Goal: Information Seeking & Learning: Learn about a topic

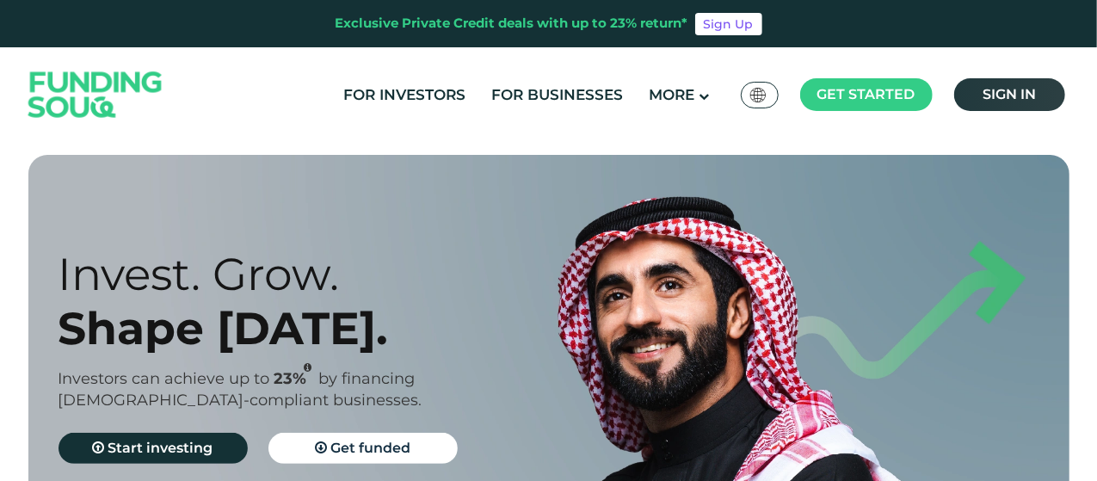
click at [1010, 102] on span "Sign in" at bounding box center [1009, 94] width 53 height 16
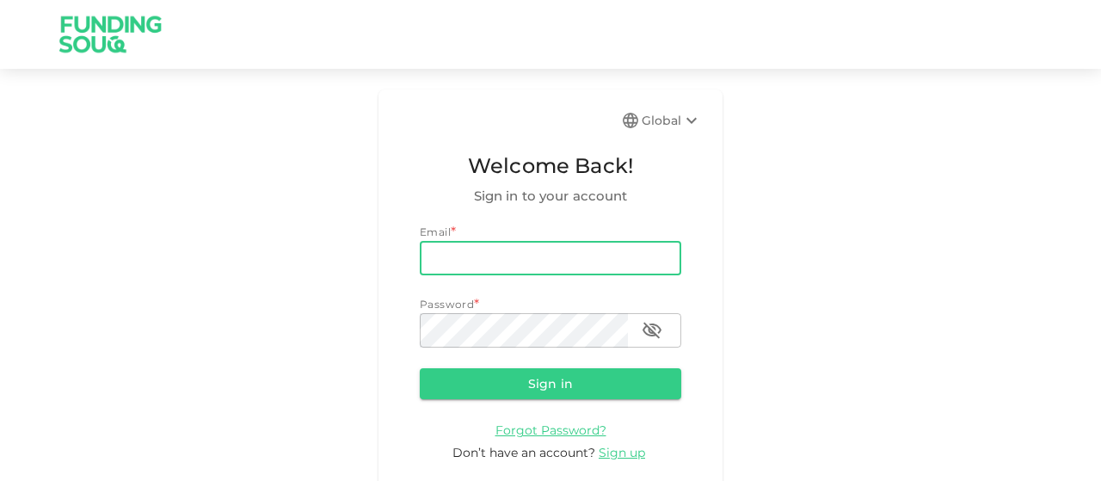
click at [491, 254] on input "email" at bounding box center [551, 258] width 262 height 34
type input "rashid.khamis@outlook.com"
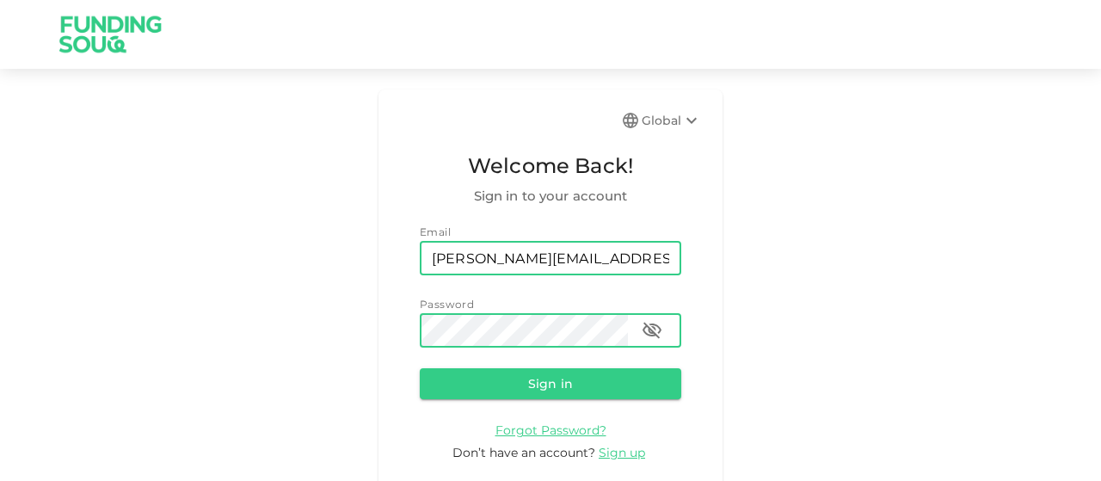
click at [420, 368] on button "Sign in" at bounding box center [551, 383] width 262 height 31
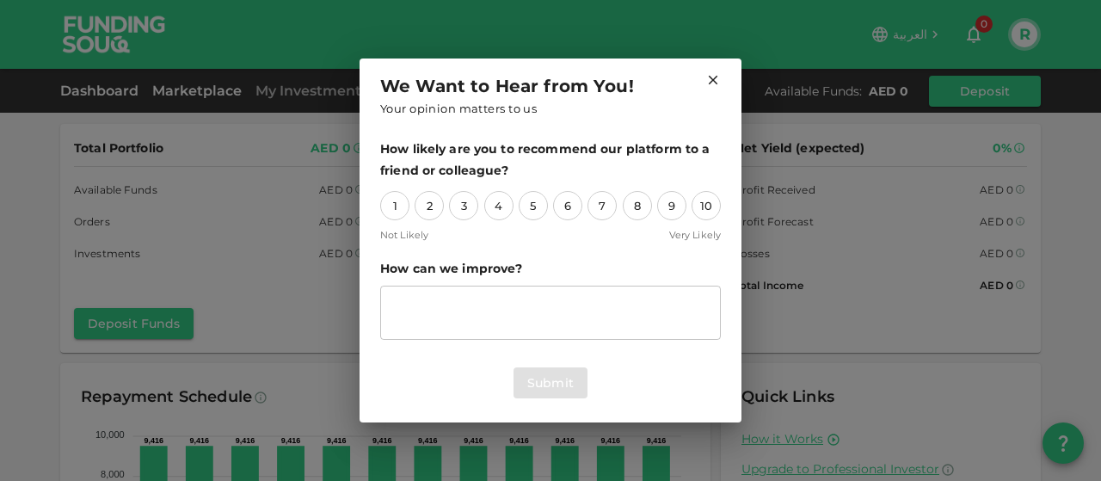
click at [191, 89] on div "We Want to Hear from You! Your opinion matters to us How likely are you to reco…" at bounding box center [550, 240] width 1101 height 481
click at [712, 82] on icon at bounding box center [713, 79] width 15 height 15
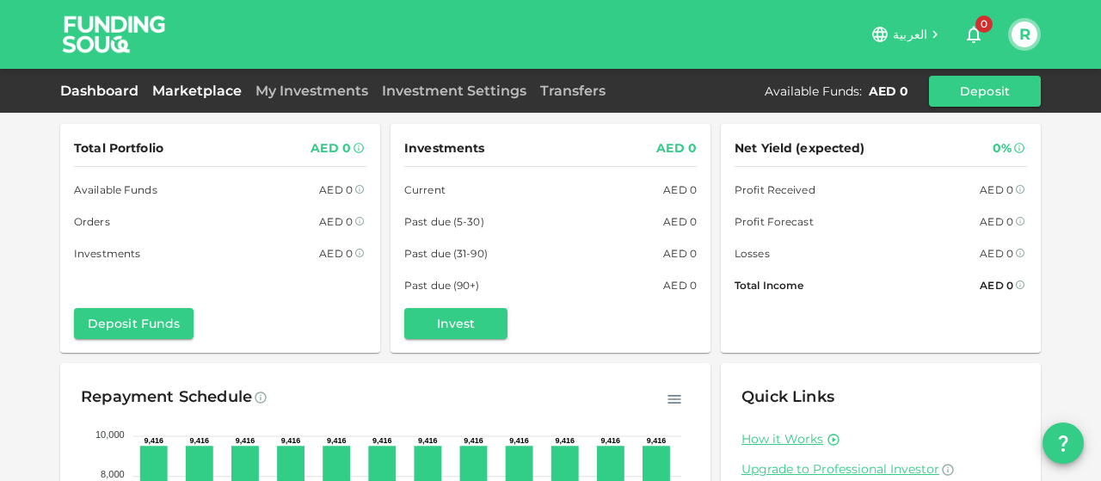
click at [191, 83] on link "Marketplace" at bounding box center [196, 91] width 103 height 16
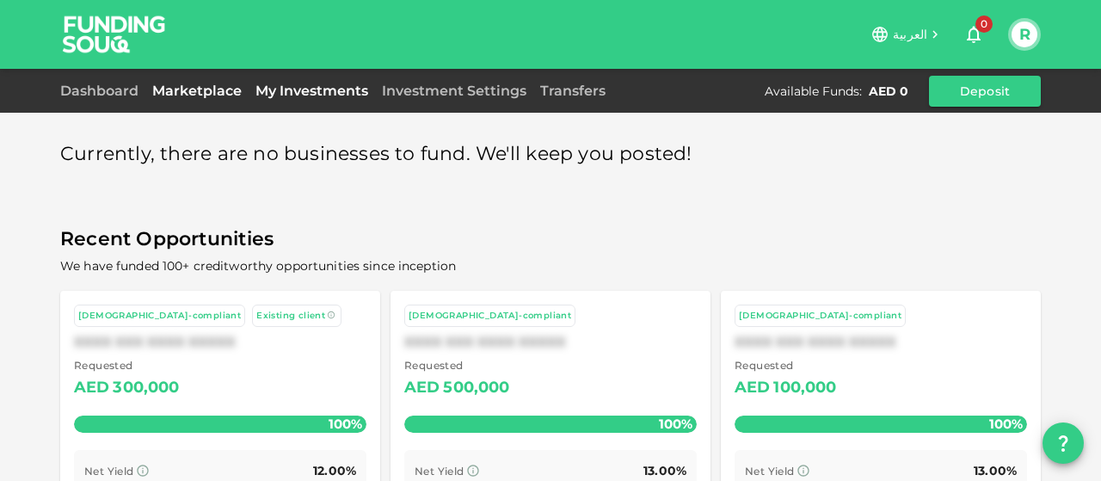
click at [280, 89] on link "My Investments" at bounding box center [312, 91] width 126 height 16
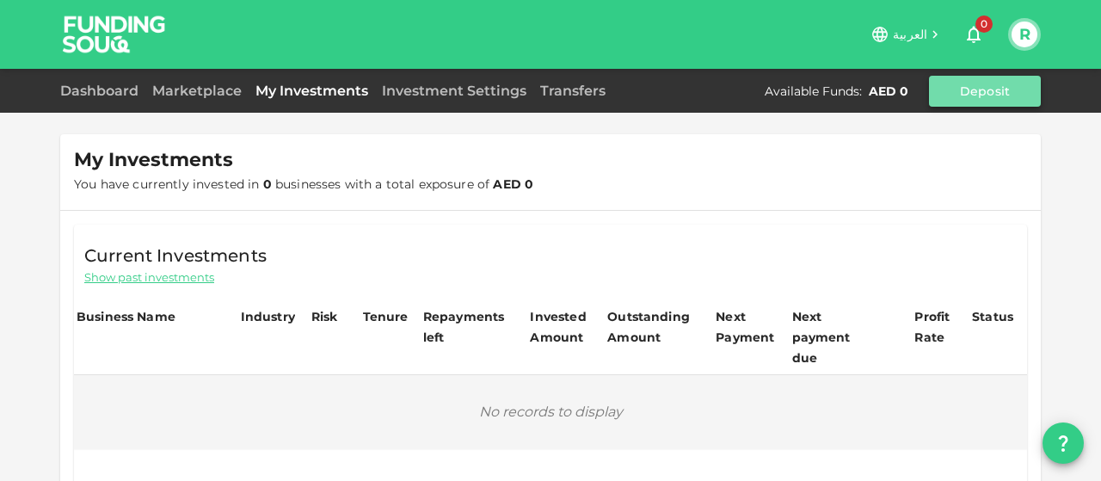
click at [996, 83] on button "Deposit" at bounding box center [985, 91] width 112 height 31
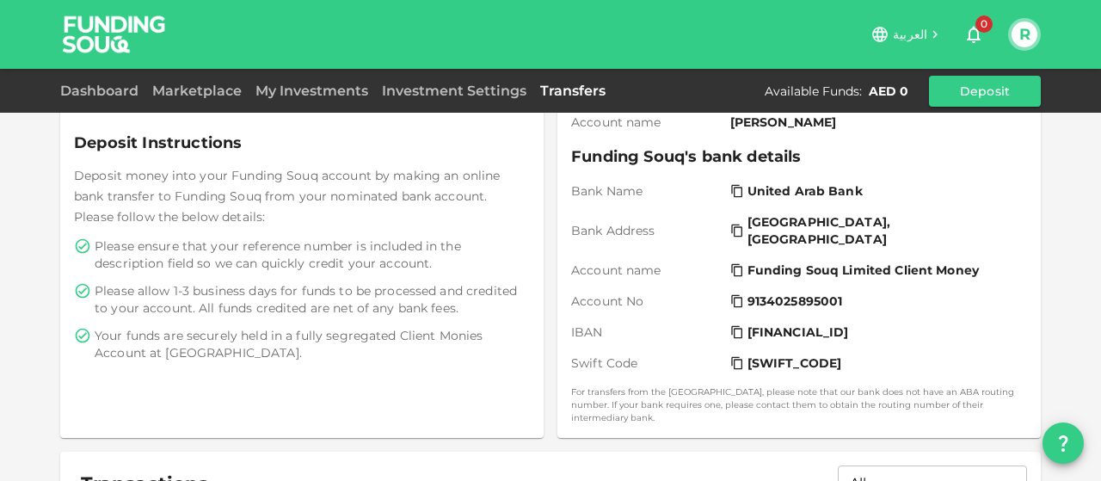
scroll to position [234, 0]
click at [498, 342] on span "Your funds are securely held in a fully segregated Client Monies Account at Uni…" at bounding box center [311, 345] width 432 height 34
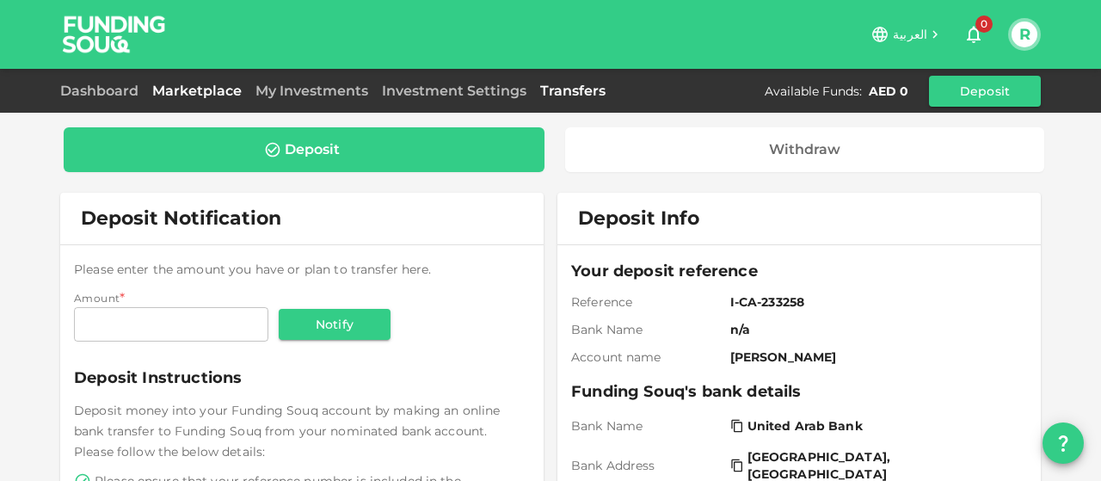
click at [210, 89] on link "Marketplace" at bounding box center [196, 91] width 103 height 16
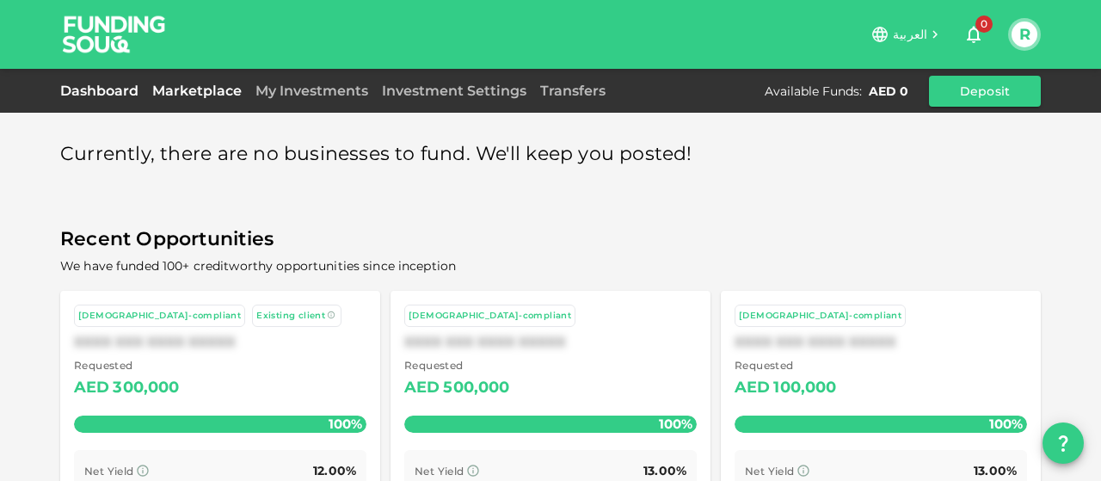
click at [87, 85] on link "Dashboard" at bounding box center [102, 91] width 85 height 16
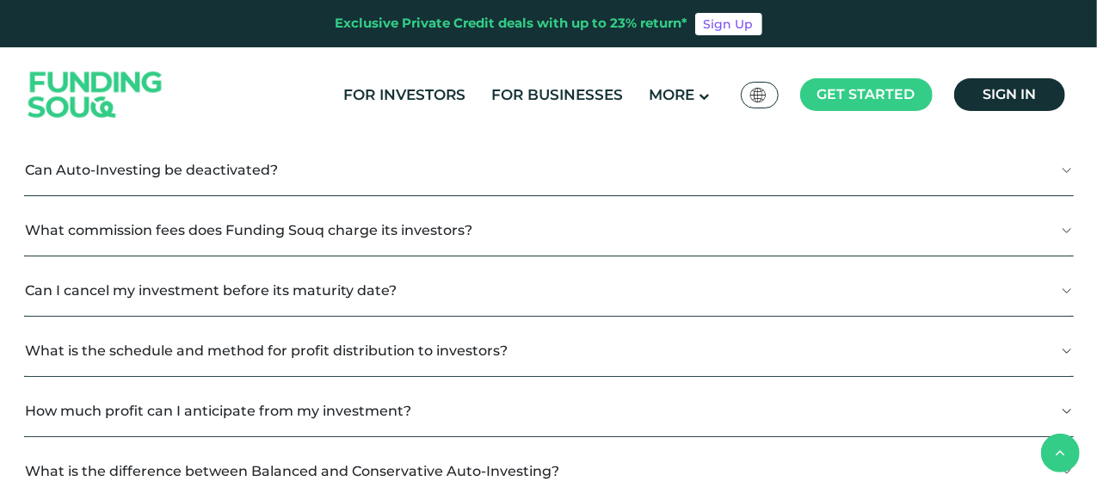
scroll to position [453, 0]
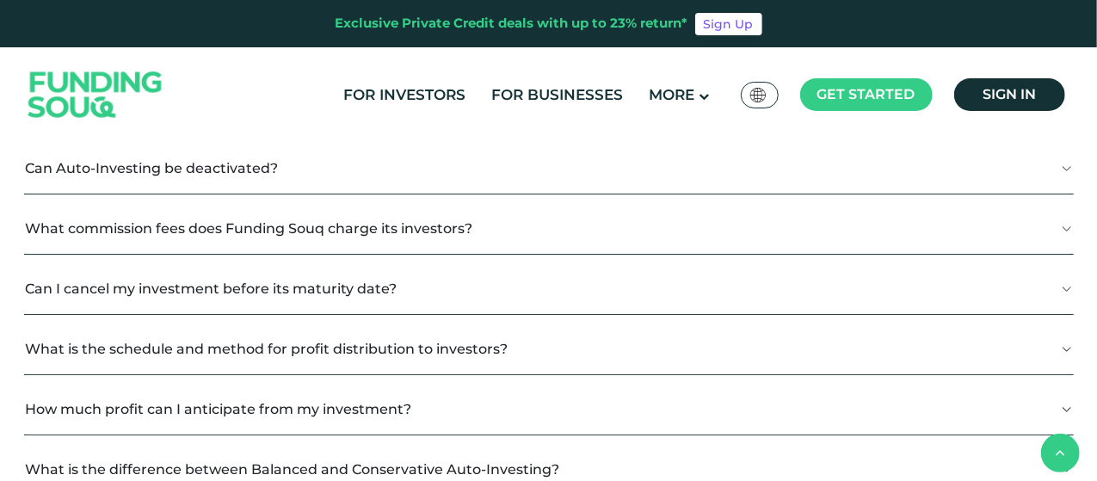
click at [474, 231] on button "What commission fees does Funding Souq charge its investors?" at bounding box center [549, 228] width 1050 height 51
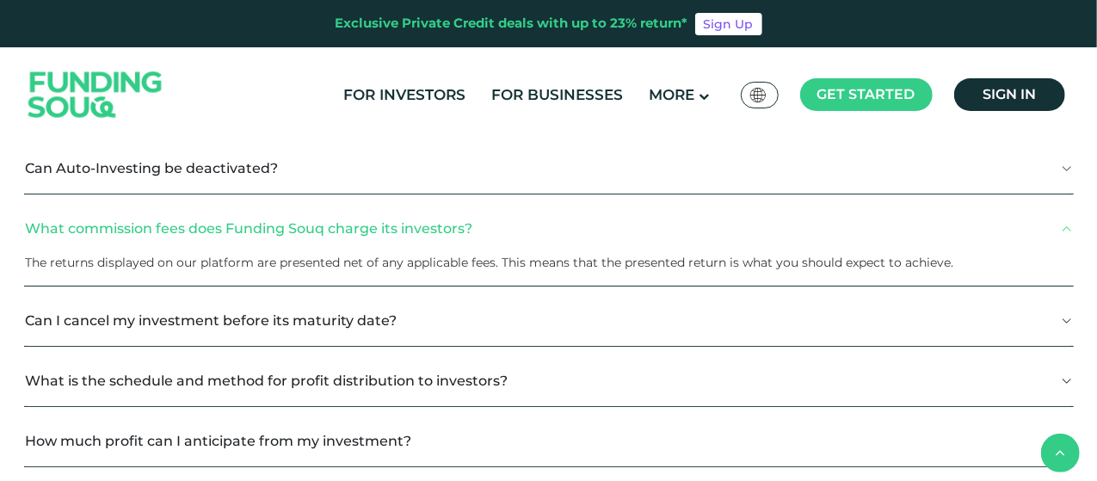
click at [474, 231] on button "What commission fees does Funding Souq charge its investors?" at bounding box center [549, 228] width 1050 height 51
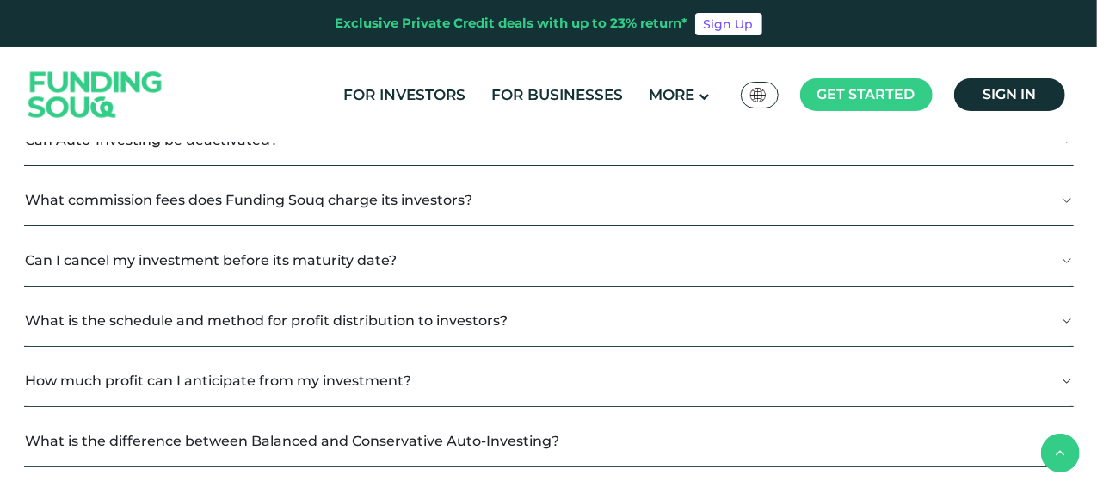
scroll to position [482, 0]
click at [519, 245] on button "Can I cancel my investment before its maturity date?" at bounding box center [549, 259] width 1050 height 51
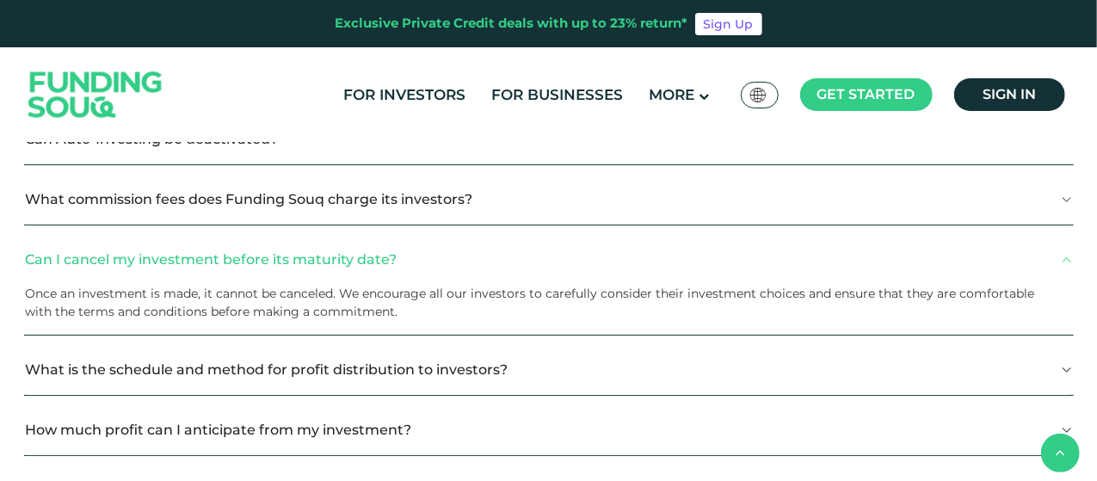
click at [519, 245] on button "Can I cancel my investment before its maturity date?" at bounding box center [549, 259] width 1050 height 51
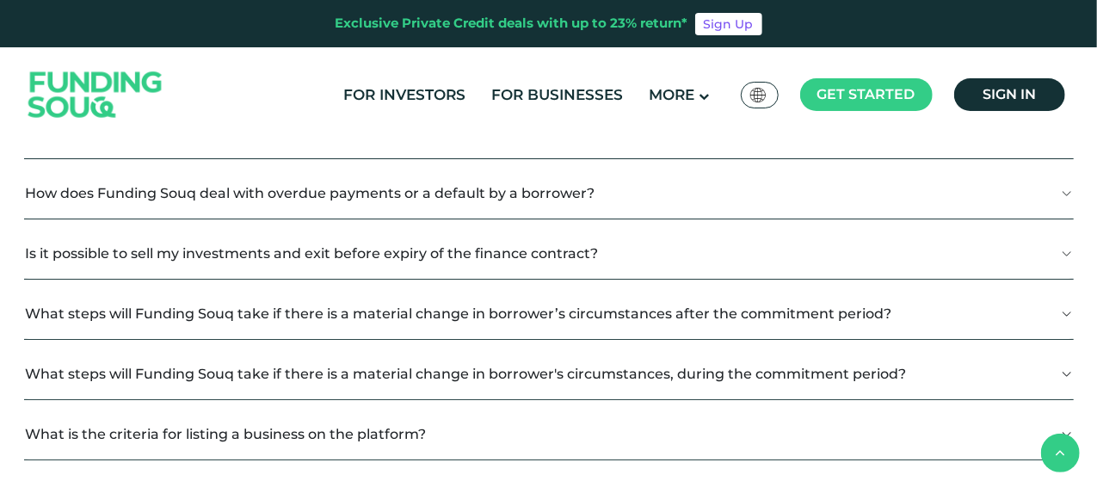
scroll to position [910, 0]
click at [657, 180] on button "How does Funding Souq deal with overdue payments or a default by a borrower?" at bounding box center [549, 192] width 1050 height 51
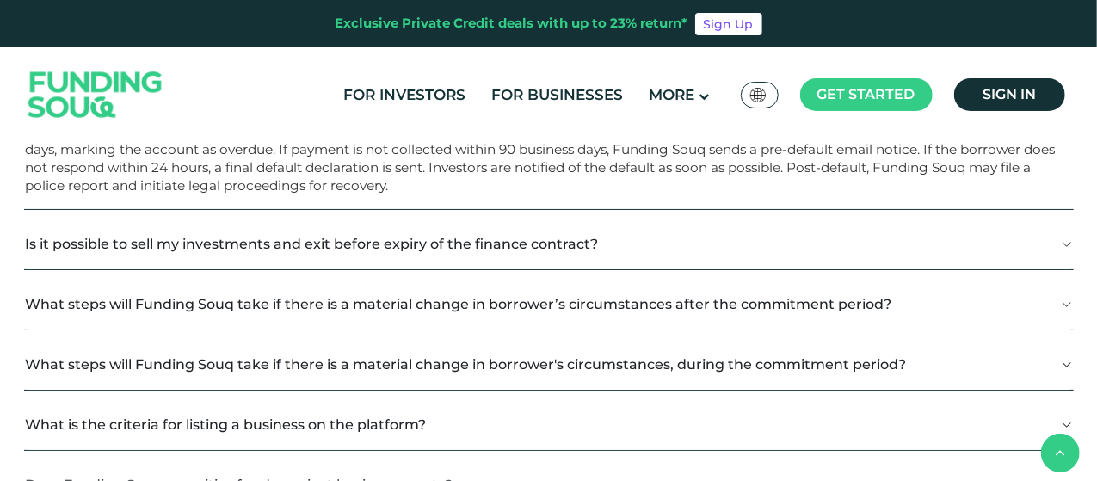
scroll to position [1025, 0]
click at [554, 250] on button "Is it possible to sell my investments and exit before expiry of the finance con…" at bounding box center [549, 242] width 1050 height 51
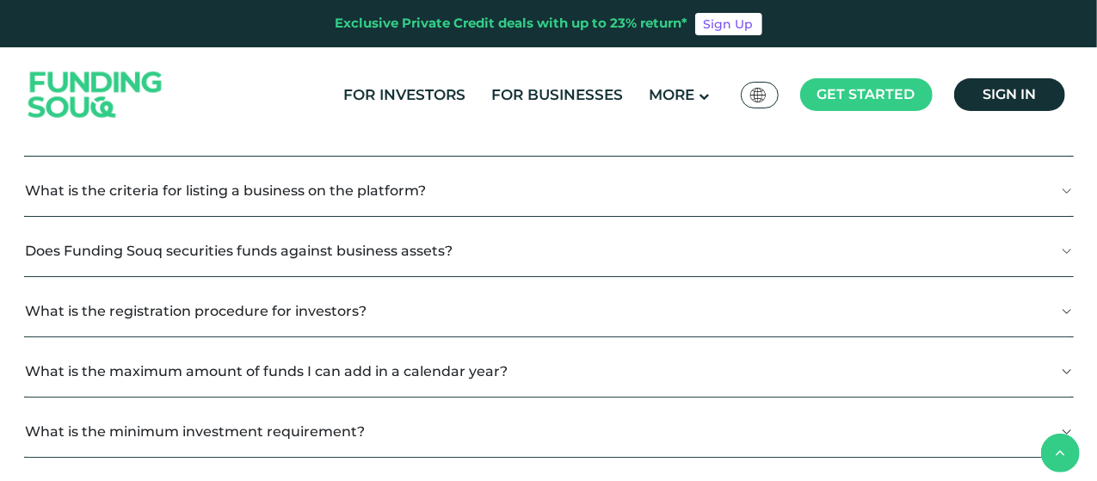
scroll to position [1301, 0]
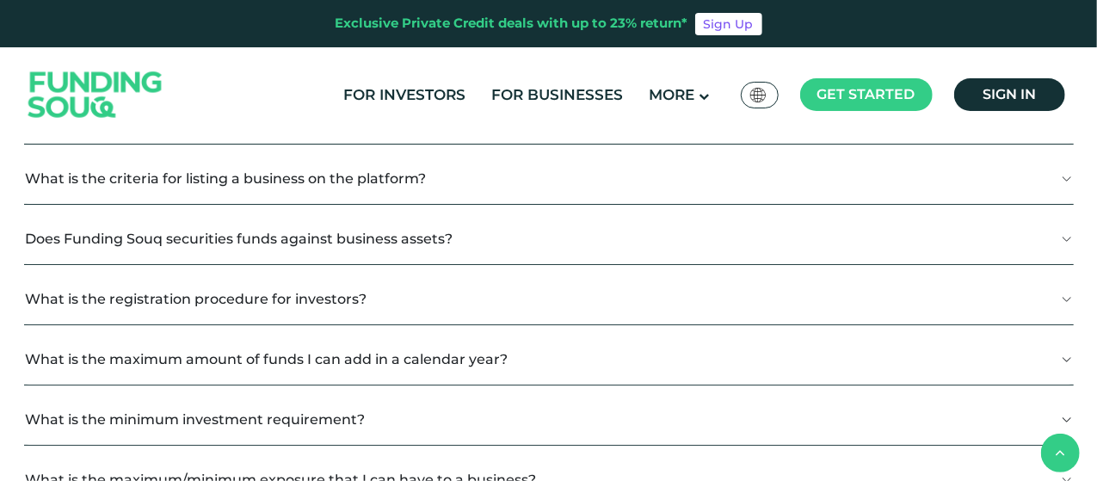
click at [518, 228] on button "Does Funding Souq securities funds against business assets?" at bounding box center [549, 238] width 1050 height 51
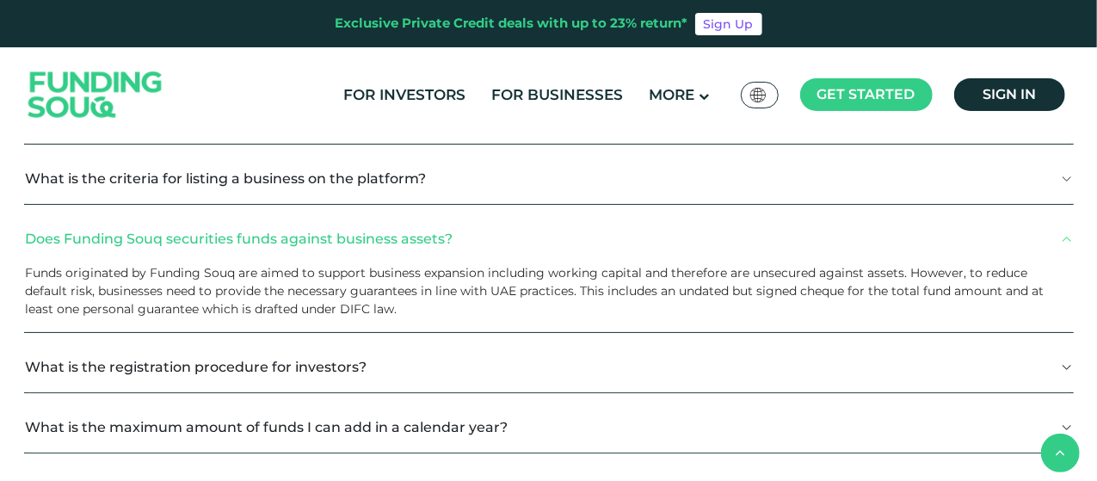
click at [518, 228] on button "Does Funding Souq securities funds against business assets?" at bounding box center [549, 238] width 1050 height 51
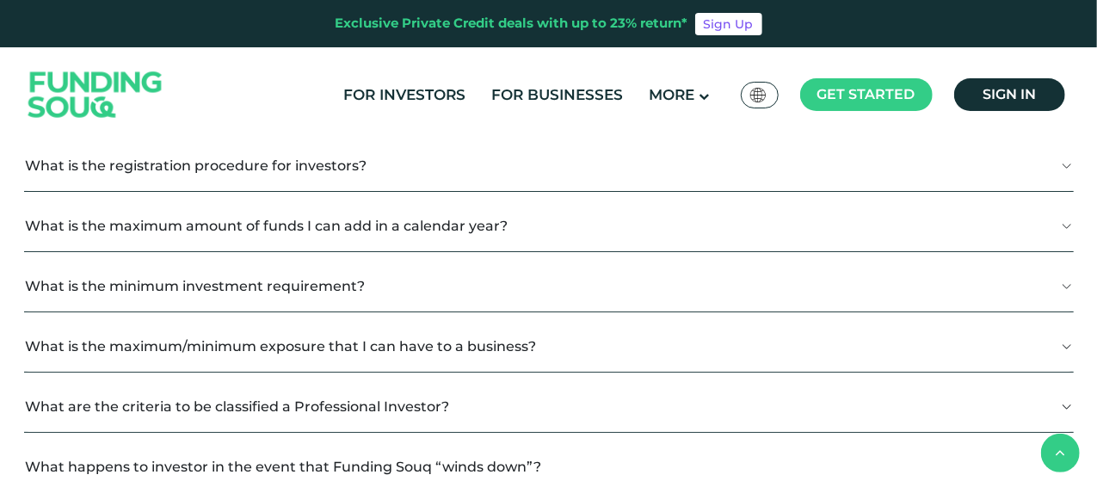
scroll to position [1447, 0]
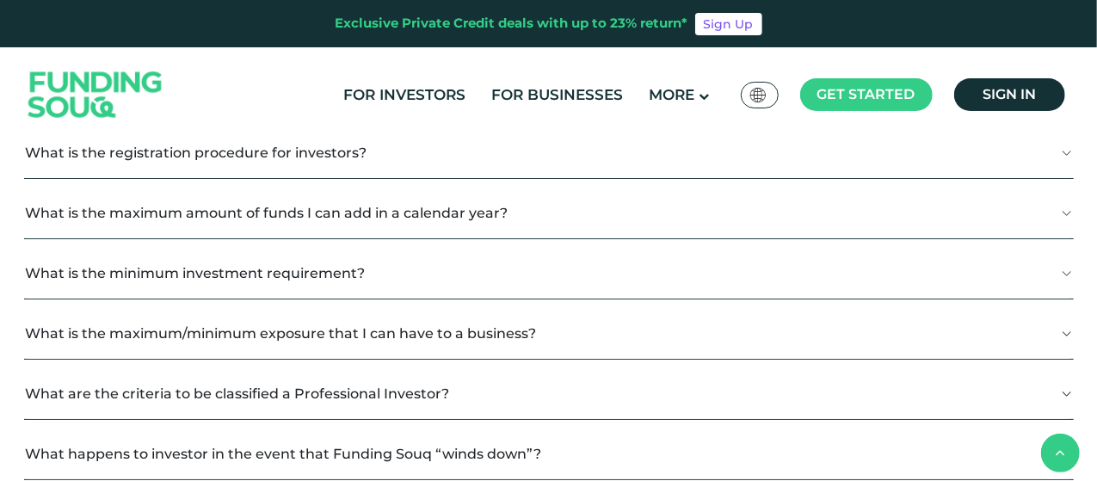
click at [466, 274] on button "What is the minimum investment requirement?" at bounding box center [549, 273] width 1050 height 51
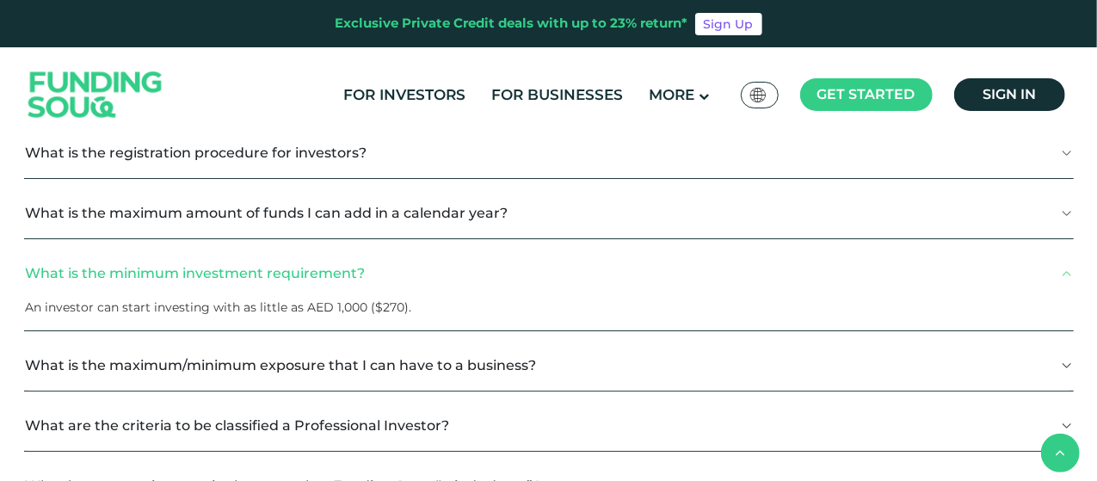
click at [466, 274] on button "What is the minimum investment requirement?" at bounding box center [549, 273] width 1050 height 51
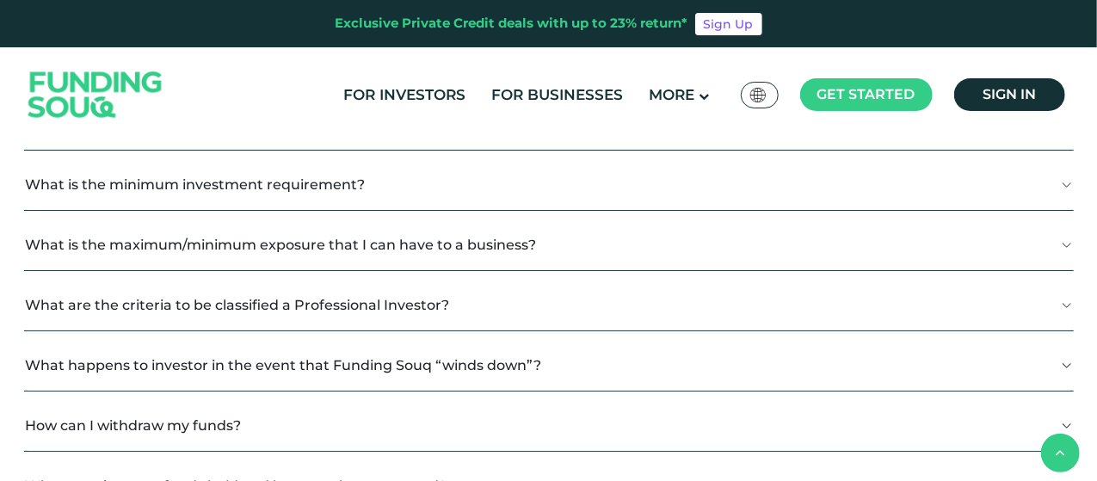
scroll to position [1538, 0]
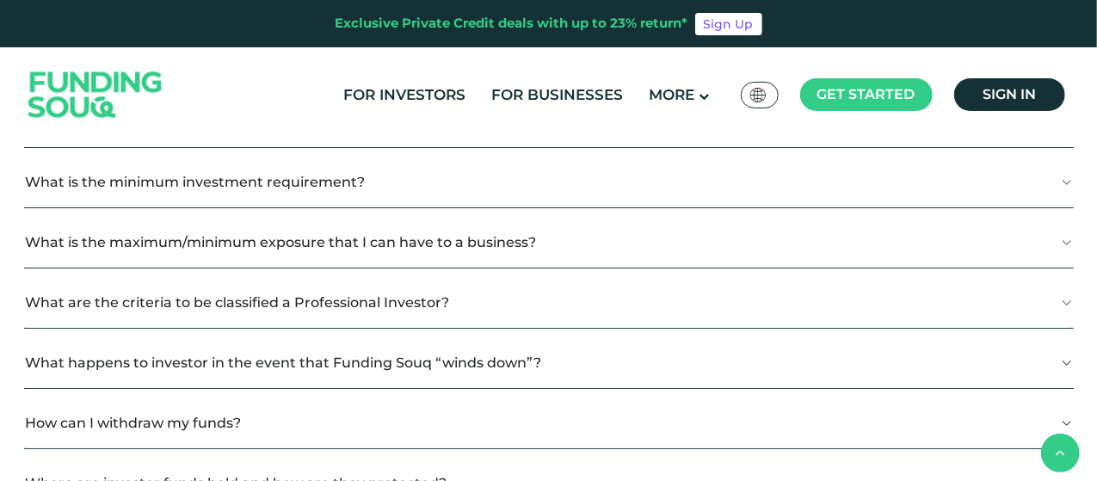
click at [458, 245] on button "What is the maximum/minimum exposure that I can have to a business?" at bounding box center [549, 242] width 1050 height 51
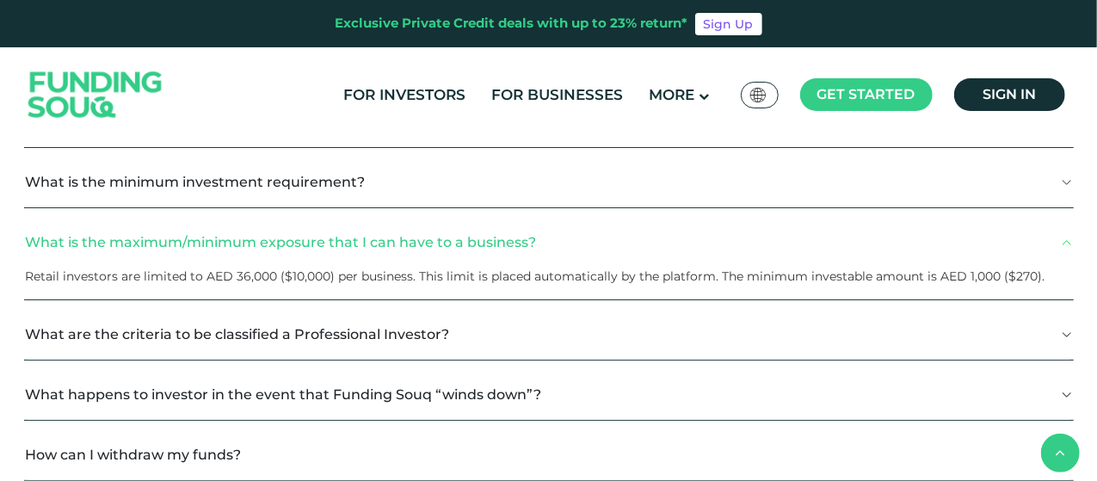
click at [458, 245] on button "What is the maximum/minimum exposure that I can have to a business?" at bounding box center [549, 242] width 1050 height 51
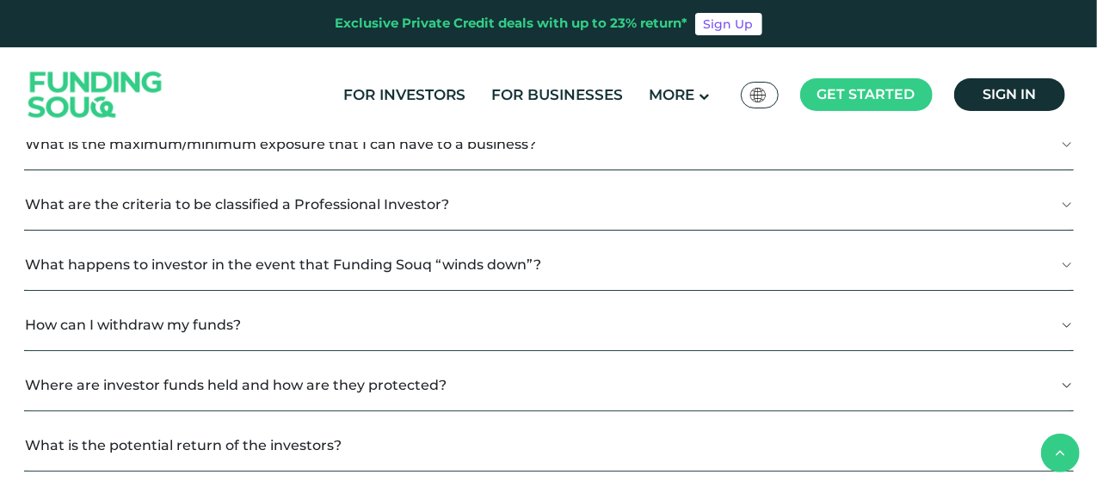
scroll to position [1638, 0]
click at [422, 201] on button "What are the criteria to be classified a Professional Investor?" at bounding box center [549, 202] width 1050 height 51
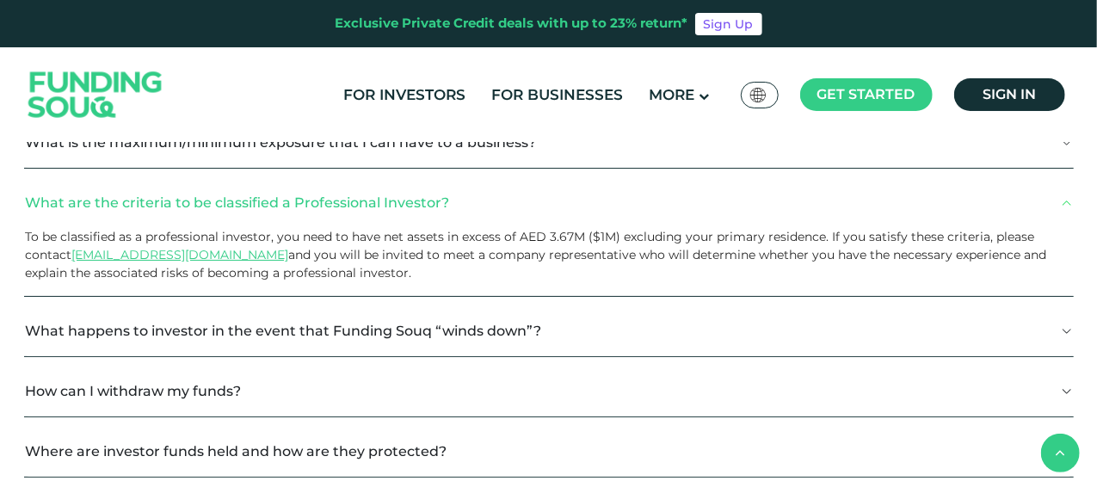
click at [422, 201] on button "What are the criteria to be classified a Professional Investor?" at bounding box center [549, 202] width 1050 height 51
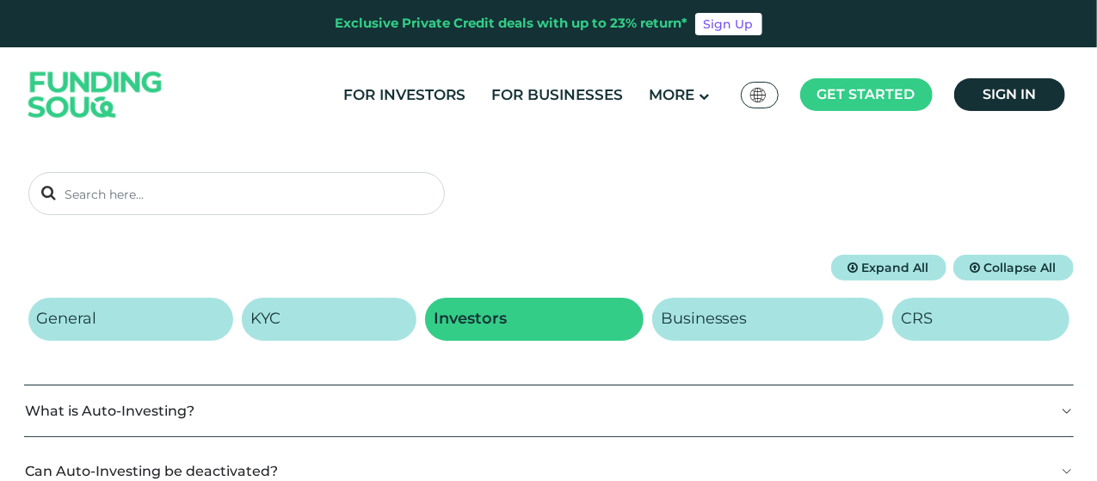
scroll to position [151, 0]
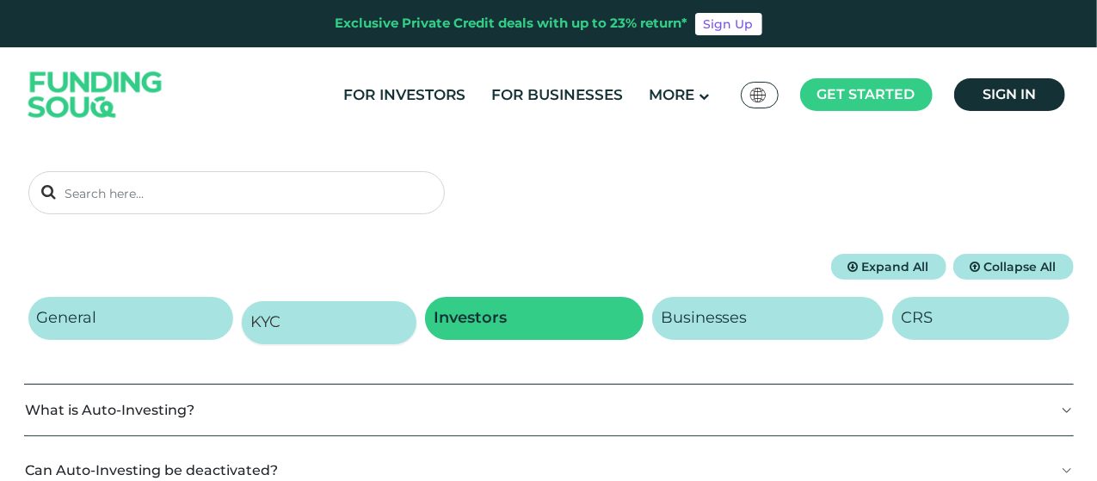
click at [302, 314] on link "KYC" at bounding box center [329, 322] width 175 height 43
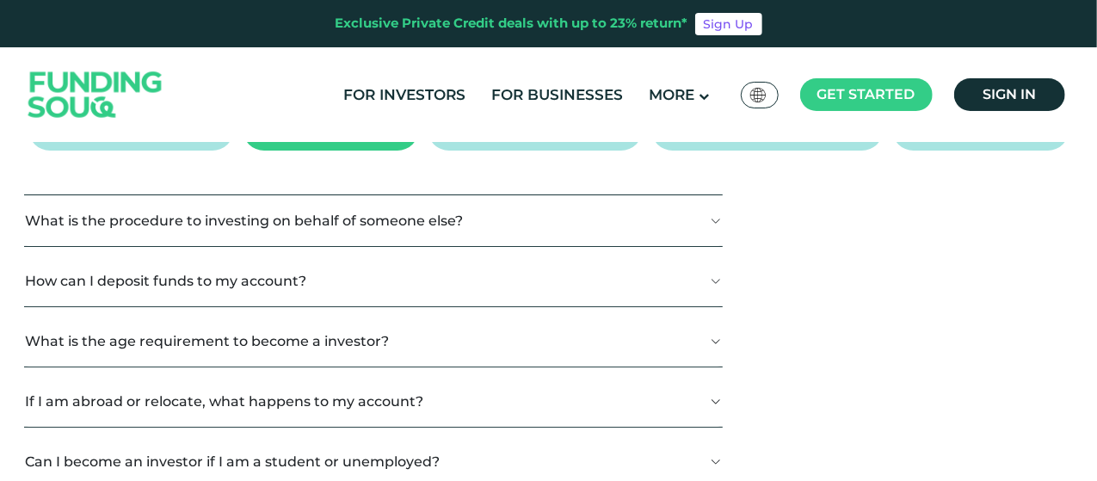
scroll to position [339, 0]
click at [324, 341] on button "What is the age requirement to become a investor?" at bounding box center [373, 342] width 699 height 51
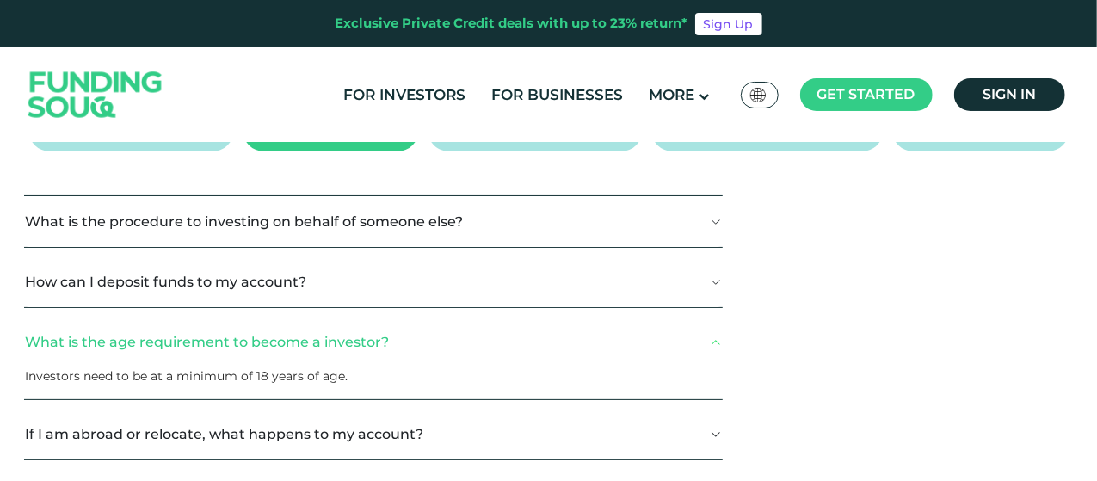
click at [324, 341] on button "What is the age requirement to become a investor?" at bounding box center [373, 342] width 699 height 51
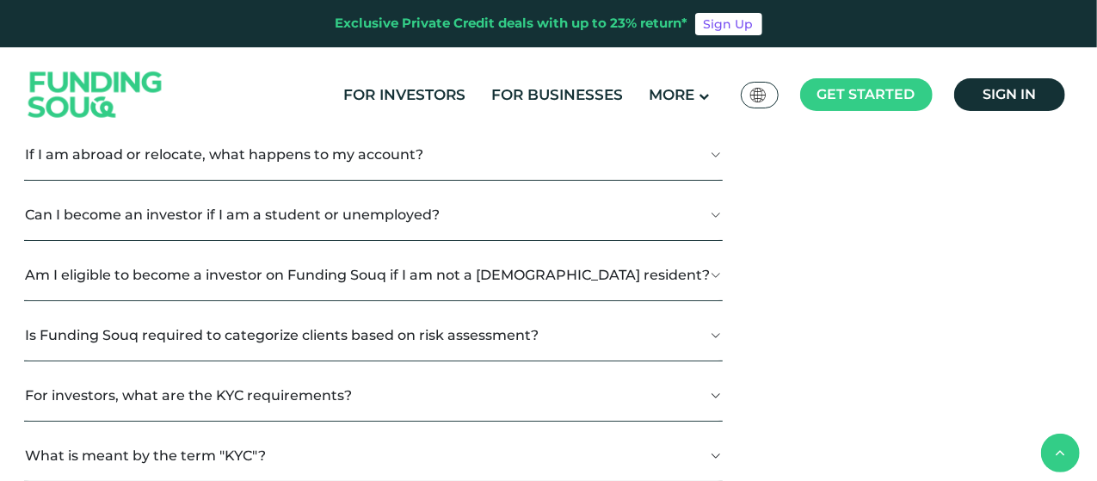
scroll to position [588, 0]
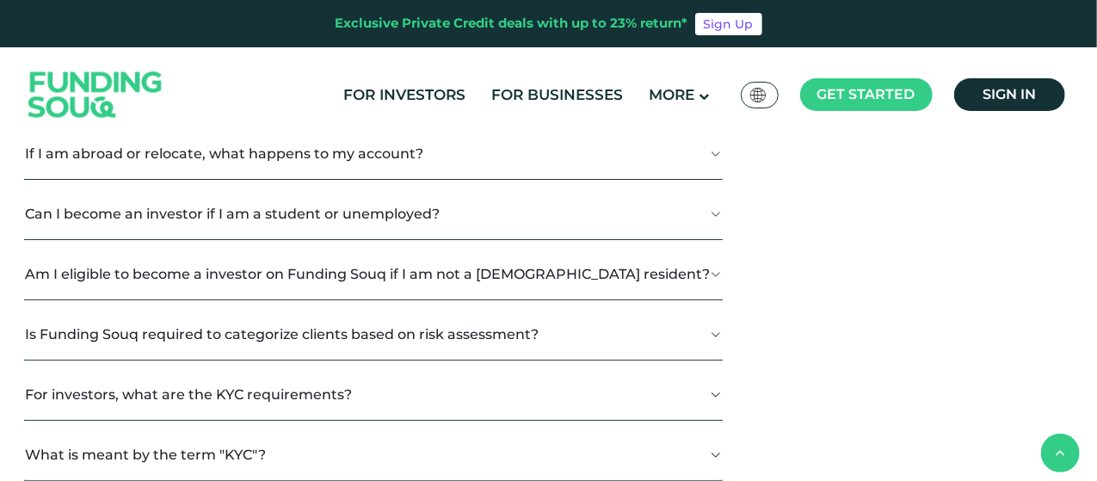
click at [310, 168] on button "If I am abroad or relocate, what happens to my account?" at bounding box center [373, 153] width 699 height 51
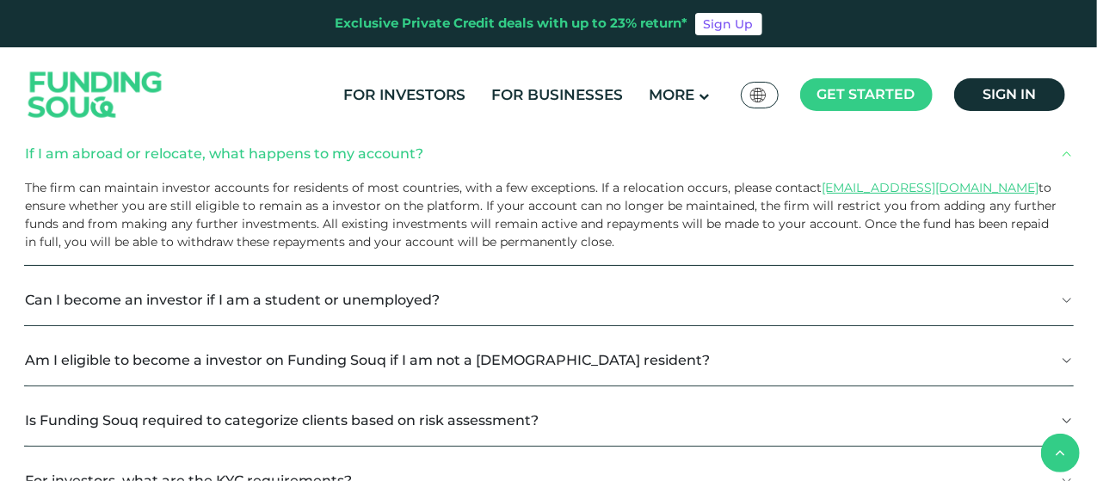
click at [310, 168] on button "If I am abroad or relocate, what happens to my account?" at bounding box center [549, 153] width 1050 height 51
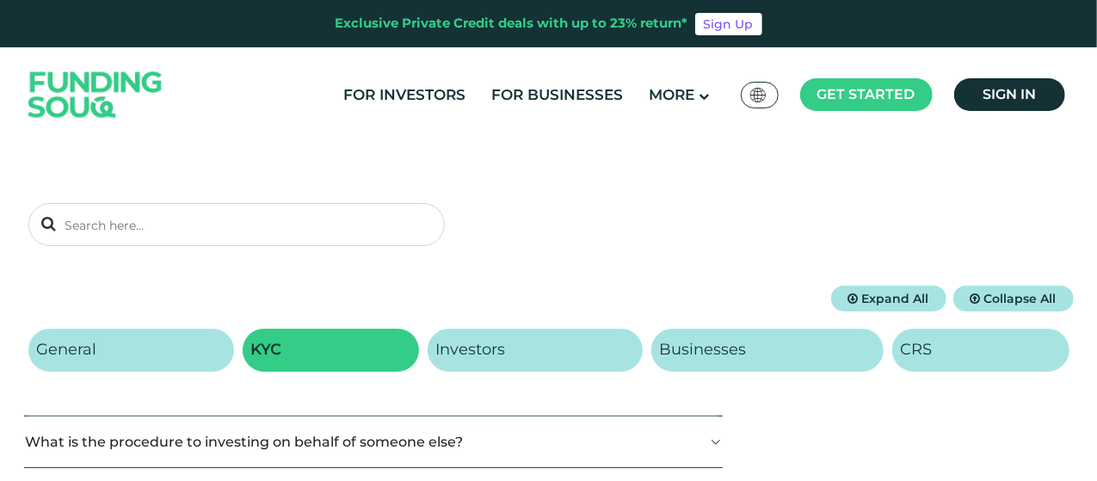
scroll to position [118, 0]
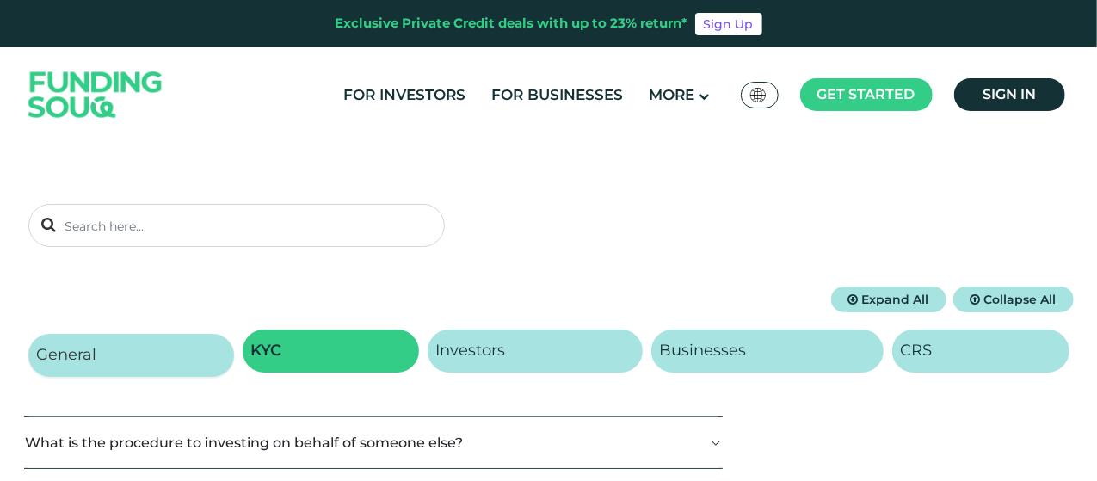
click at [122, 343] on link "General" at bounding box center [131, 355] width 206 height 43
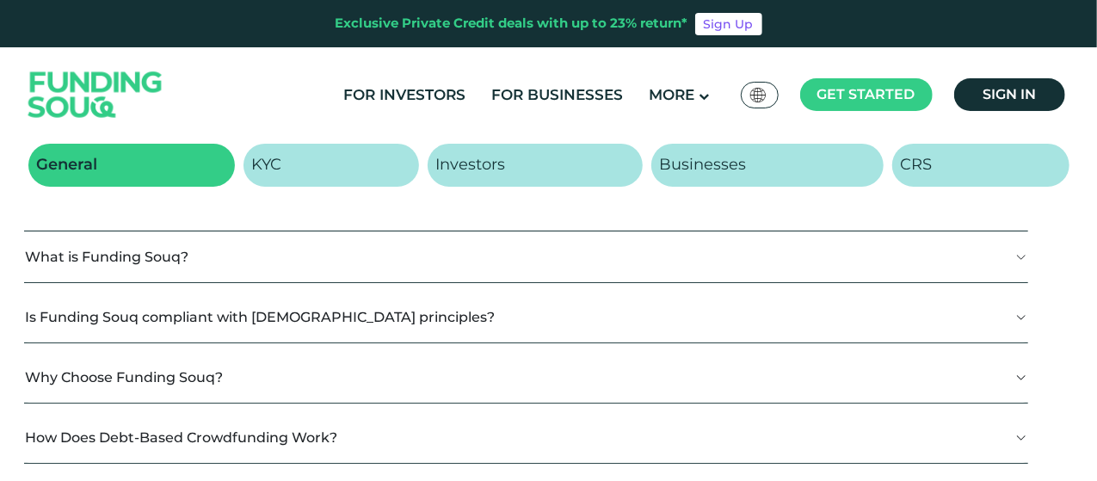
scroll to position [305, 0]
click at [306, 240] on button "What is Funding Souq?" at bounding box center [526, 256] width 1004 height 51
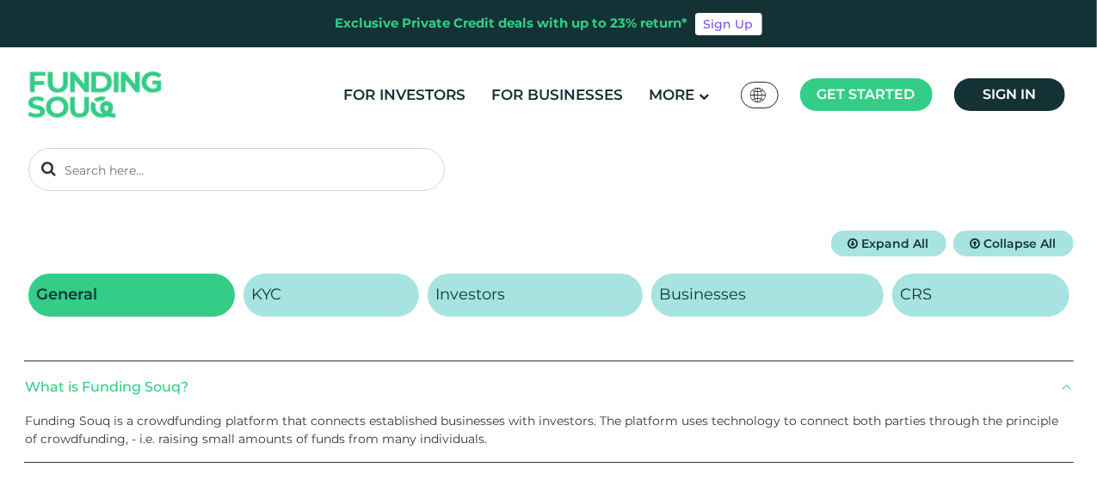
scroll to position [139, 0]
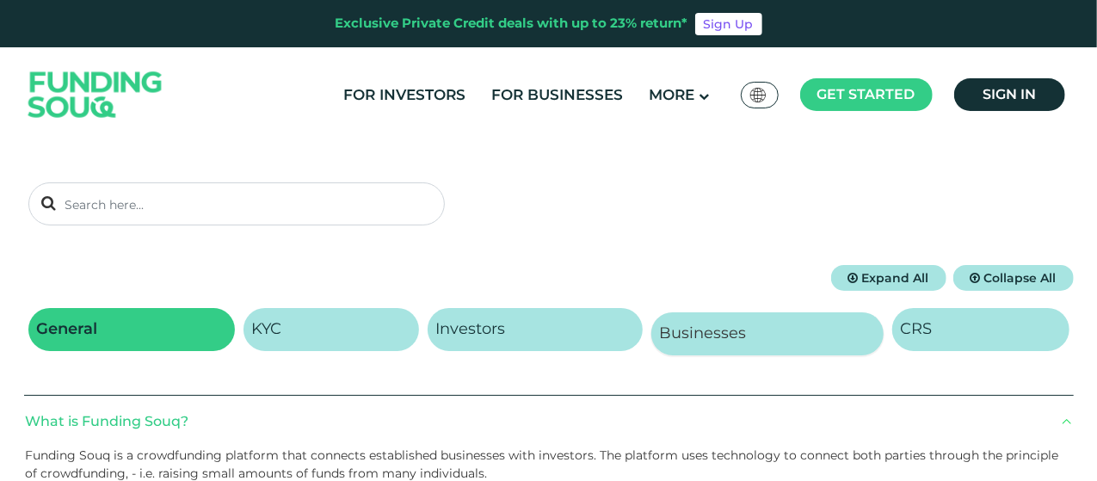
click at [726, 336] on h2 "Businesses" at bounding box center [703, 333] width 87 height 19
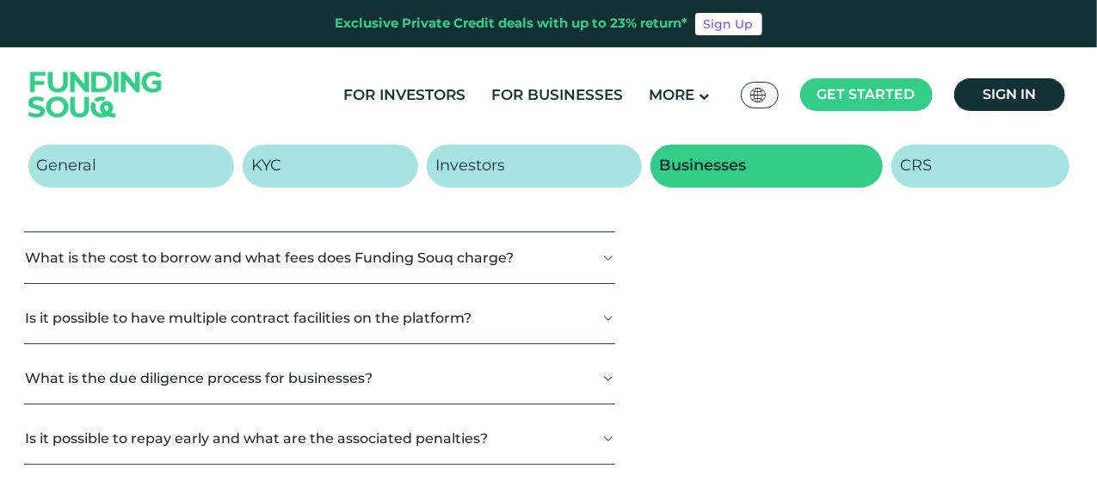
scroll to position [302, 0]
click at [325, 262] on button "What is the cost to borrow and what fees does Funding Souq charge?" at bounding box center [319, 258] width 591 height 51
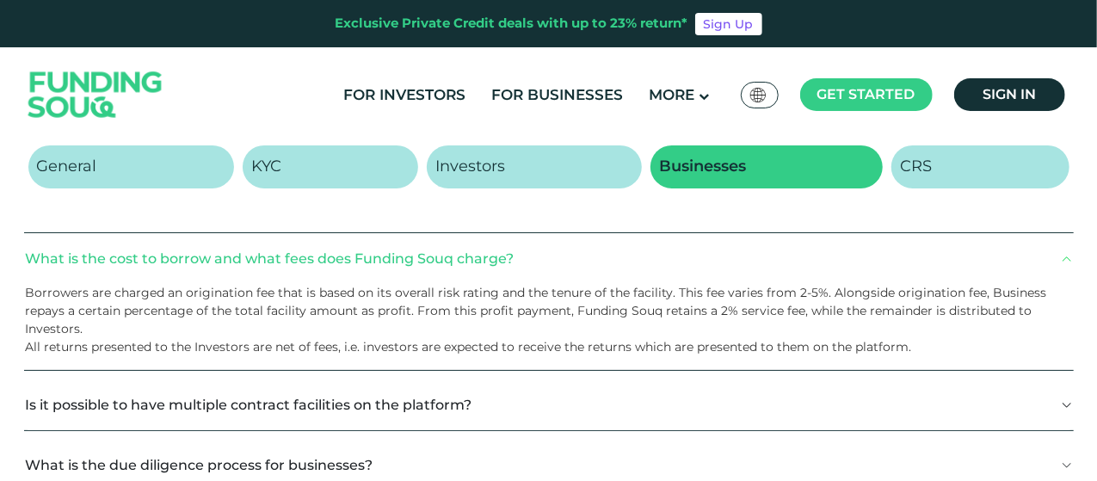
click at [325, 262] on button "What is the cost to borrow and what fees does Funding Souq charge?" at bounding box center [549, 258] width 1050 height 51
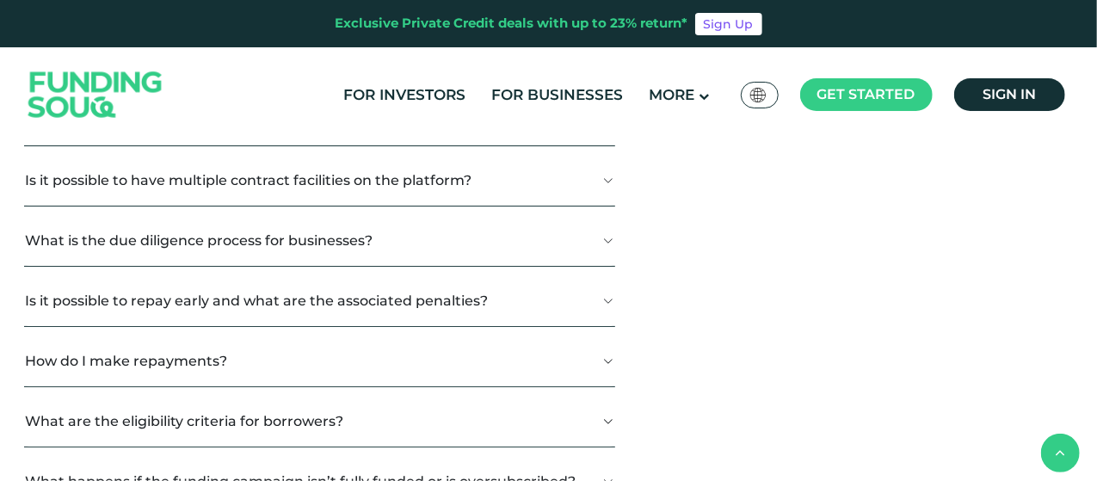
scroll to position [484, 0]
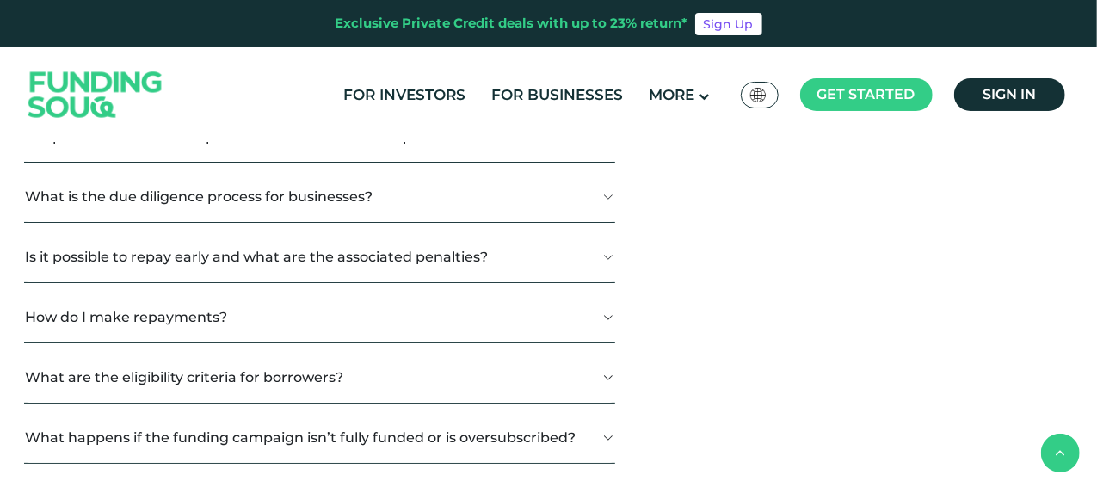
click at [495, 203] on button "What is the due diligence process for businesses?" at bounding box center [319, 196] width 591 height 51
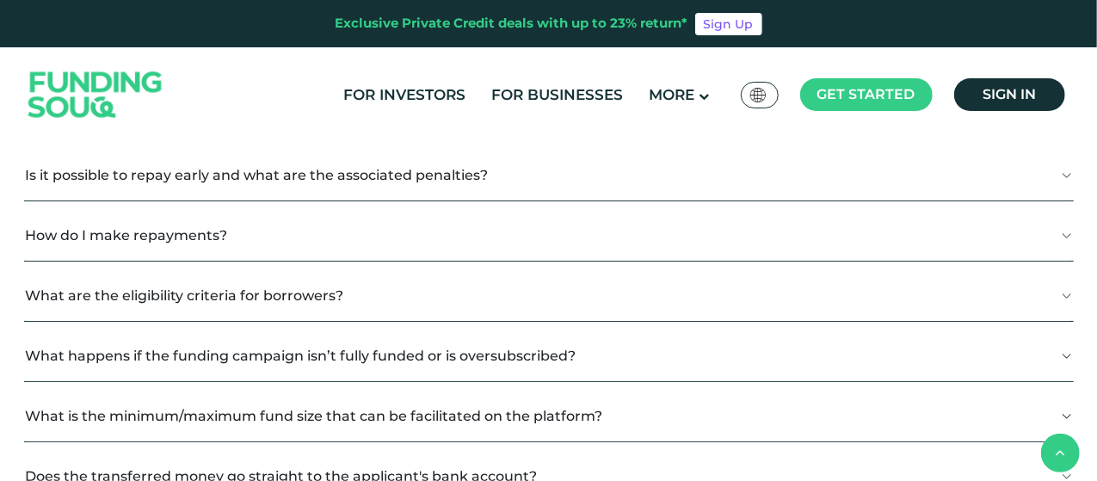
scroll to position [571, 0]
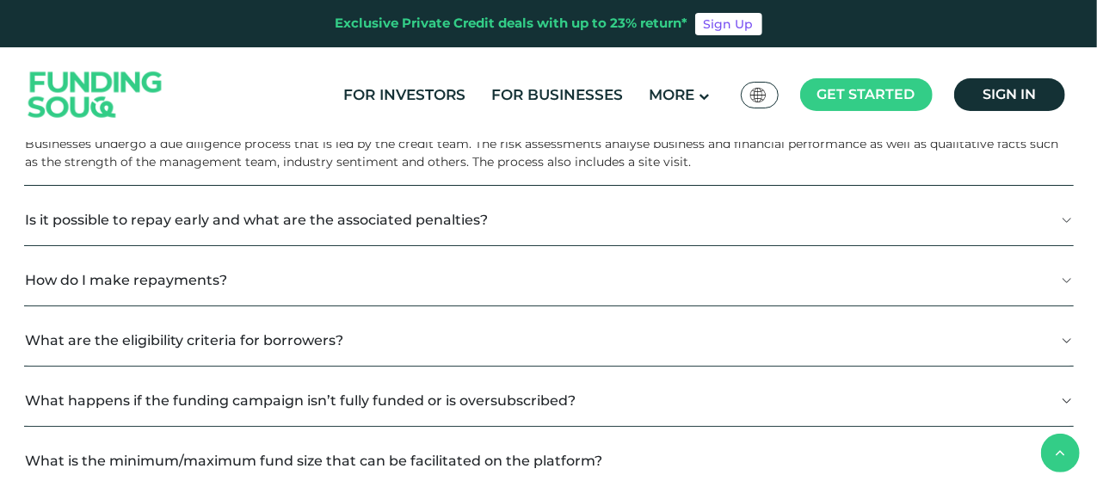
click at [341, 220] on button "Is it possible to repay early and what are the associated penalties?" at bounding box center [549, 219] width 1050 height 51
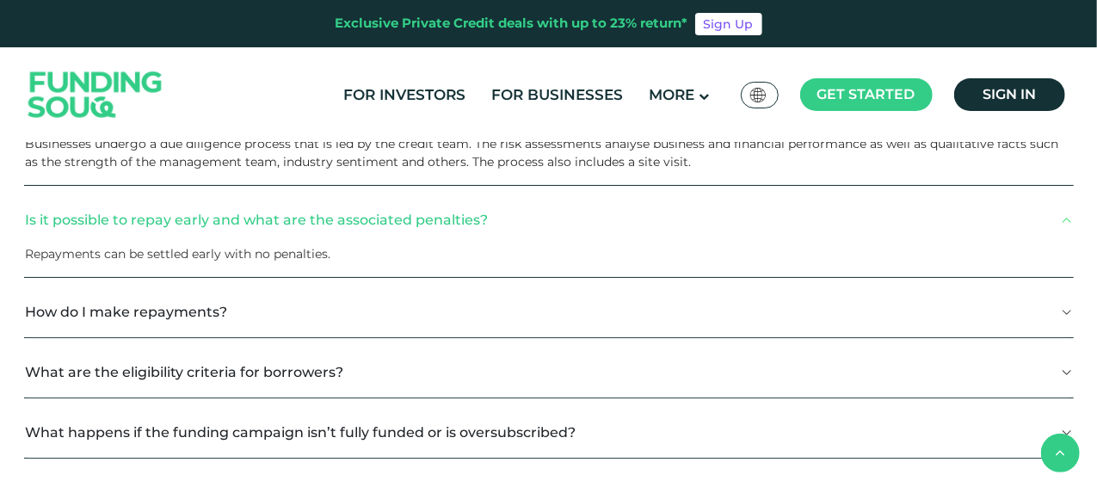
click at [341, 220] on button "Is it possible to repay early and what are the associated penalties?" at bounding box center [549, 219] width 1050 height 51
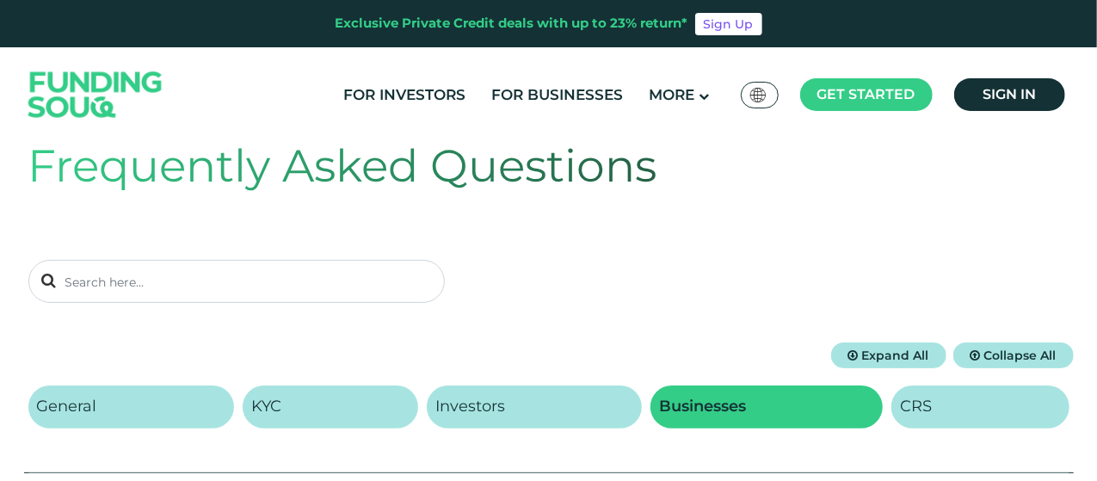
scroll to position [65, 0]
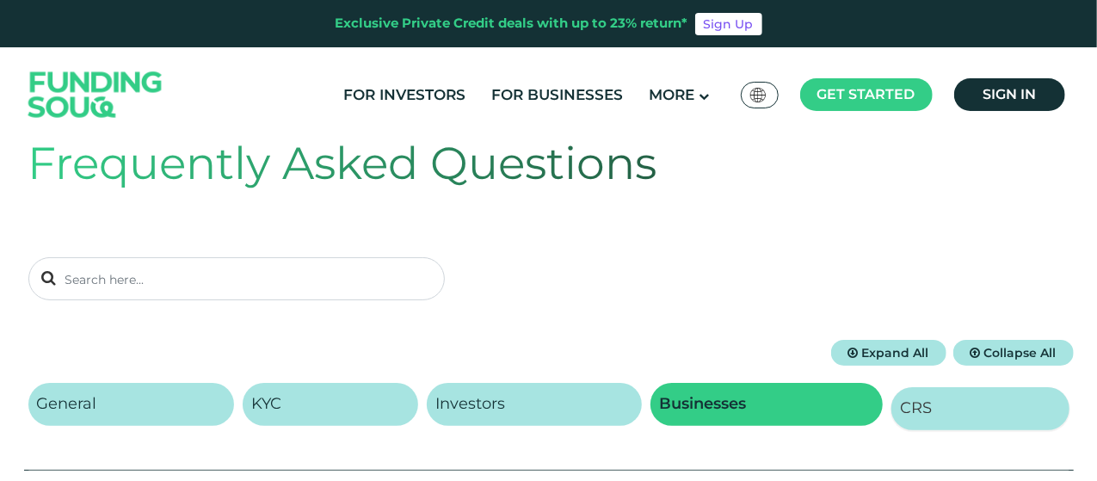
click at [962, 404] on link "CRS" at bounding box center [979, 408] width 177 height 43
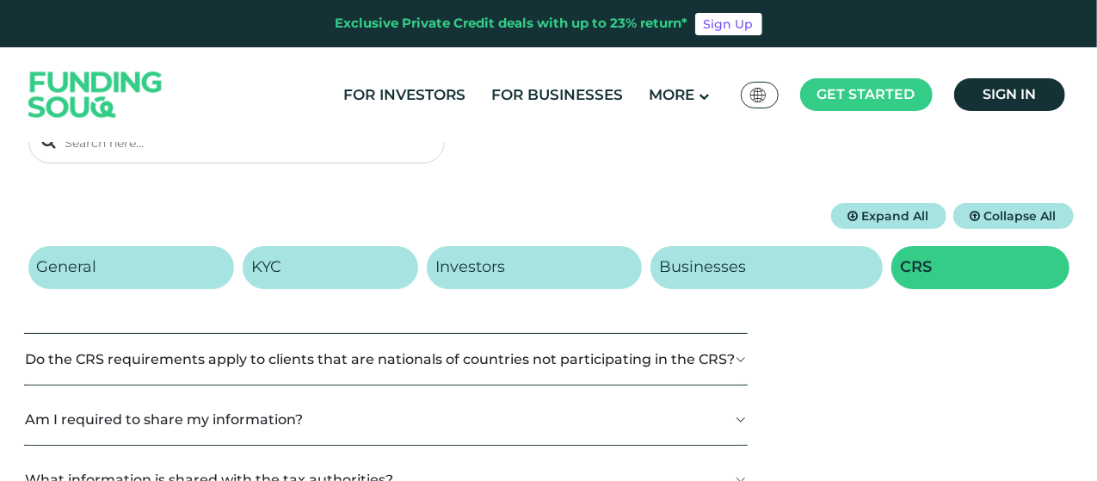
scroll to position [200, 0]
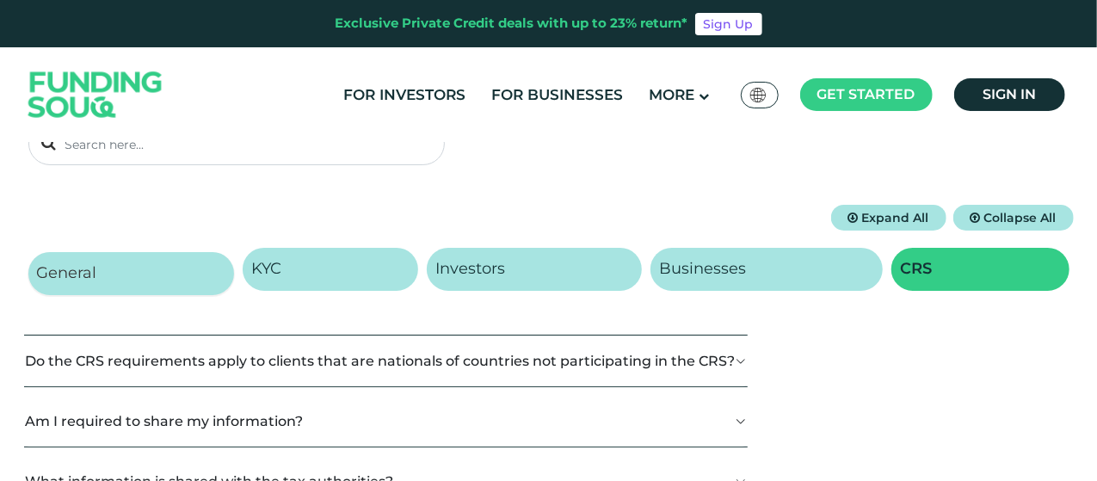
click at [117, 259] on link "General" at bounding box center [131, 273] width 206 height 43
